Goal: Browse casually

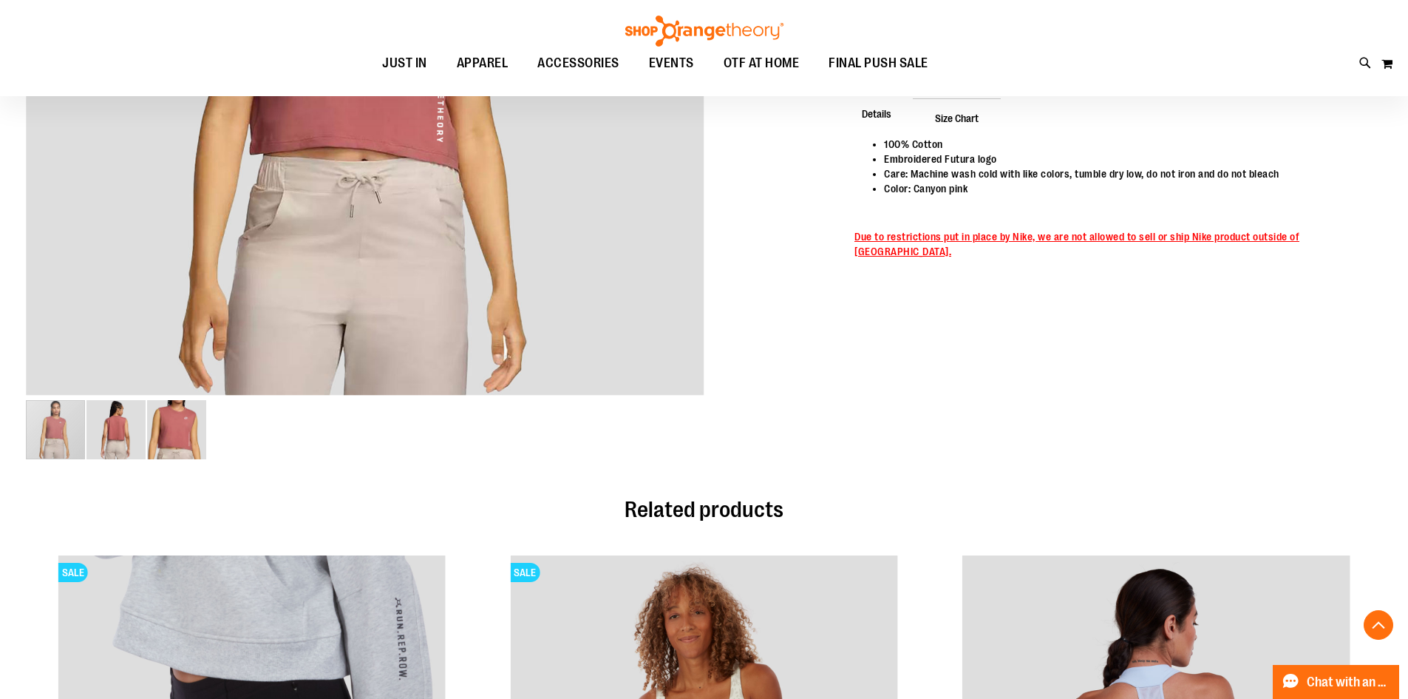
scroll to position [665, 0]
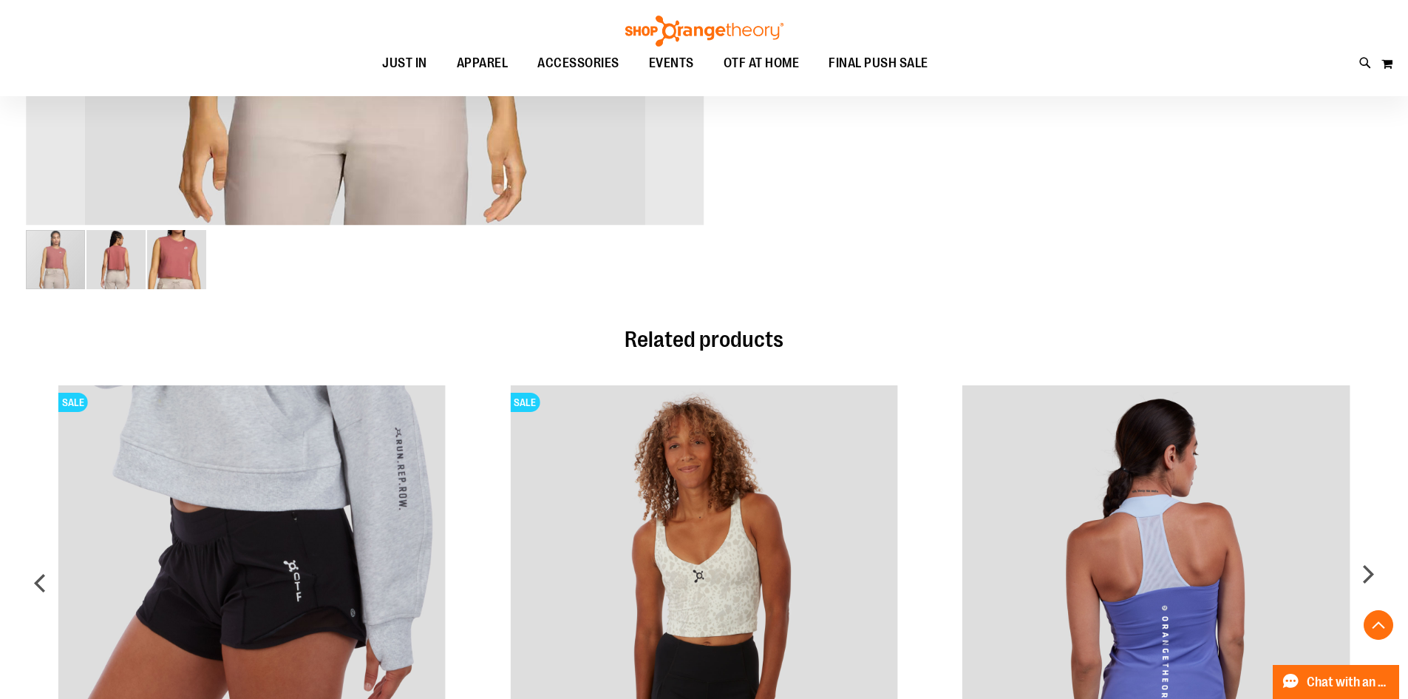
click at [160, 265] on img "image 3 of 3" at bounding box center [176, 259] width 59 height 59
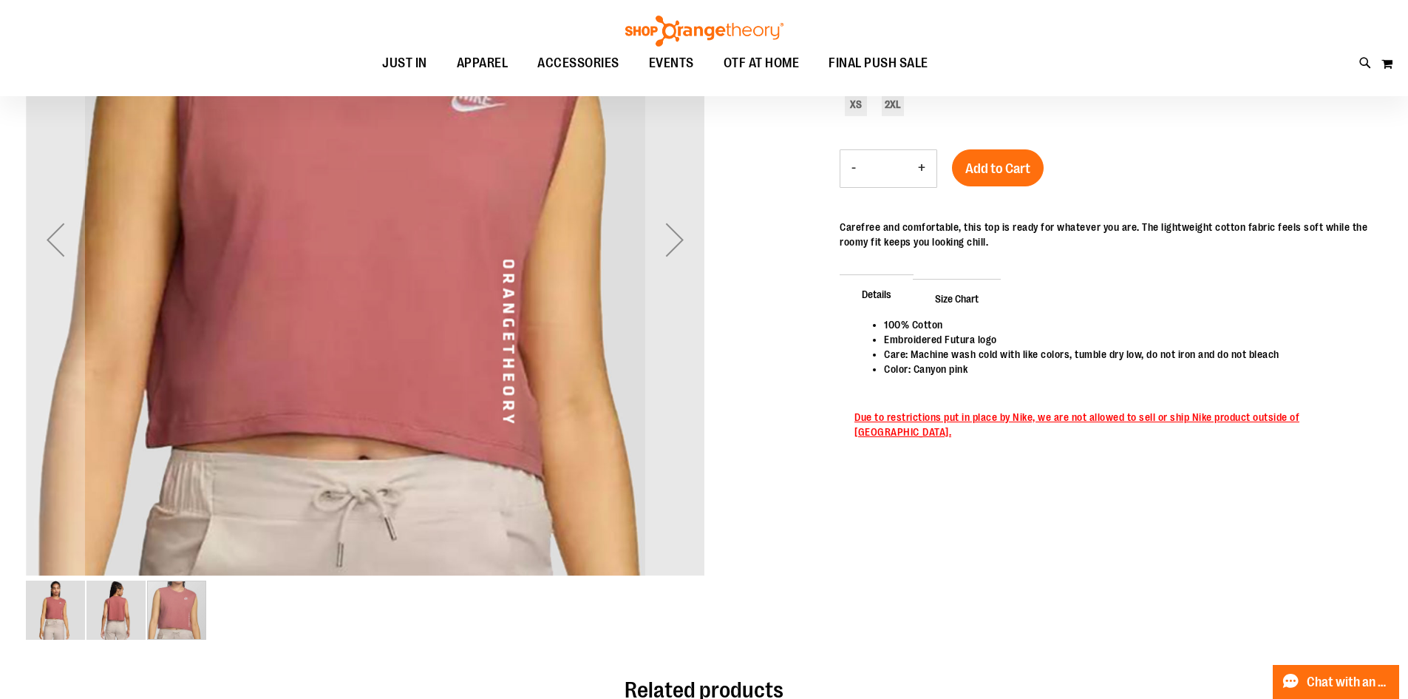
scroll to position [221, 0]
